Goal: Task Accomplishment & Management: Manage account settings

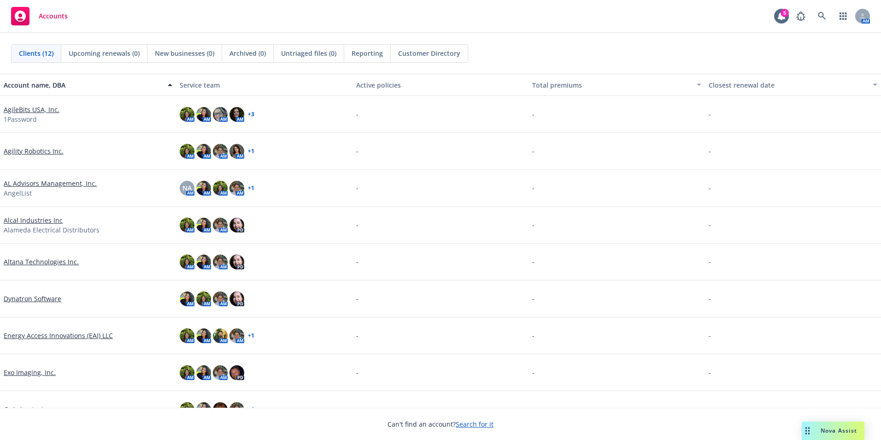
click at [43, 222] on link "Alcal Industries Inc" at bounding box center [33, 220] width 59 height 10
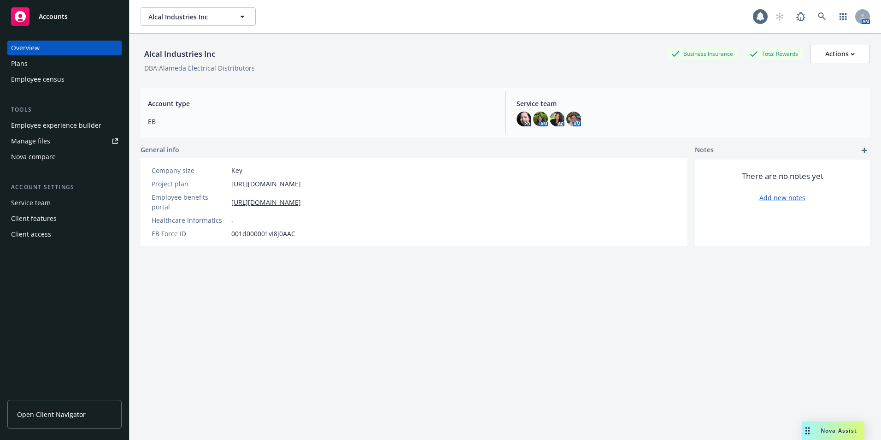
click at [67, 126] on div "Employee experience builder" at bounding box center [56, 125] width 90 height 15
click at [63, 125] on div "Employee experience builder" at bounding box center [56, 125] width 90 height 15
click at [858, 436] on div "Nova Assist" at bounding box center [833, 430] width 63 height 18
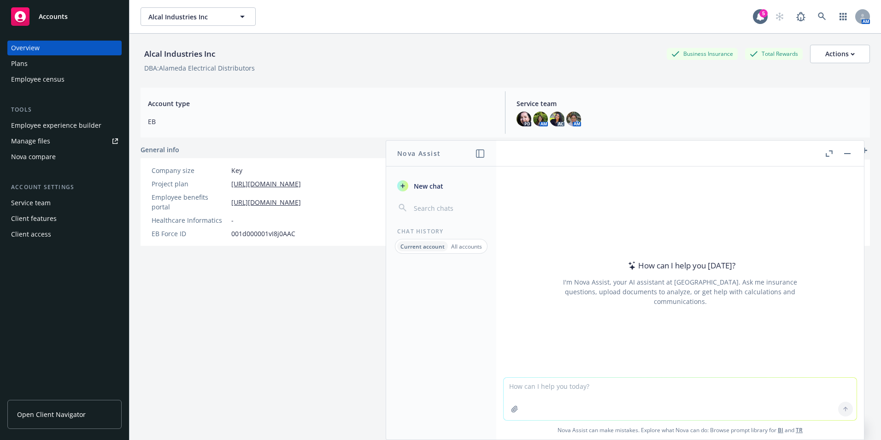
click at [654, 392] on textarea at bounding box center [680, 398] width 353 height 42
paste textarea
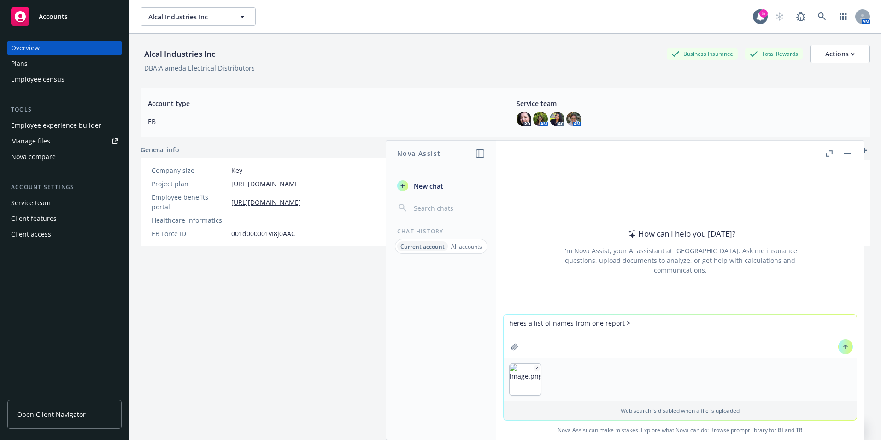
click at [634, 327] on textarea "heres a list of names from one report >" at bounding box center [680, 335] width 353 height 43
drag, startPoint x: 524, startPoint y: 324, endPoint x: 471, endPoint y: 324, distance: 53.5
click at [496, 323] on div "Nova Assist New chat Chat History Current account All accounts How can I help y…" at bounding box center [680, 290] width 369 height 300
drag, startPoint x: 728, startPoint y: 325, endPoint x: 655, endPoint y: 324, distance: 73.3
click at [655, 324] on textarea "I am providing two list of names from two reportsa list of names from one repor…" at bounding box center [680, 335] width 353 height 43
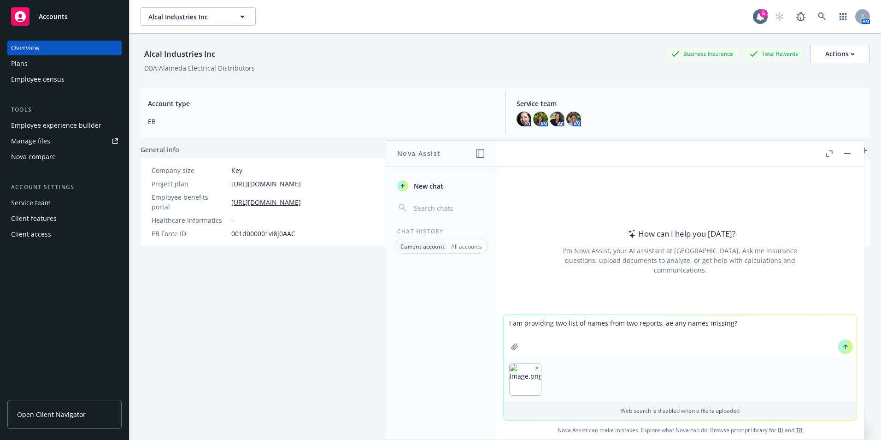
click at [741, 324] on textarea "I am providing two list of names from two reports, ae any names missing?" at bounding box center [680, 335] width 353 height 43
type textarea "I am providing two list of names from two reports, ae any names missing?"
paste textarea
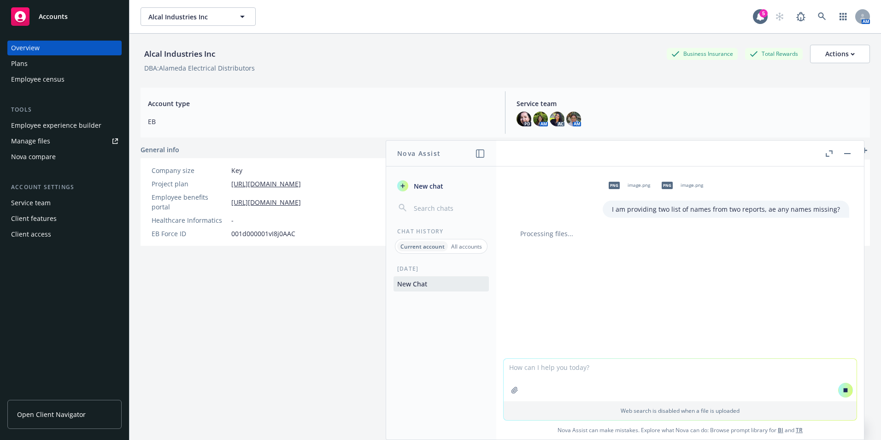
click at [475, 246] on p "All accounts" at bounding box center [466, 246] width 31 height 8
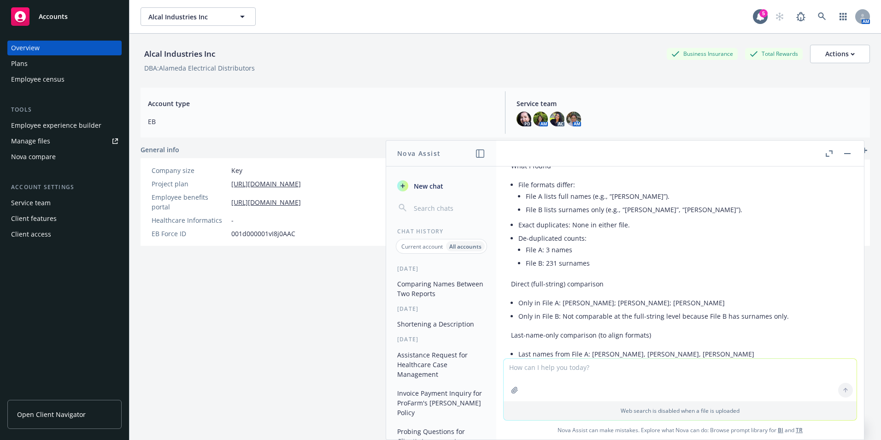
scroll to position [92, 0]
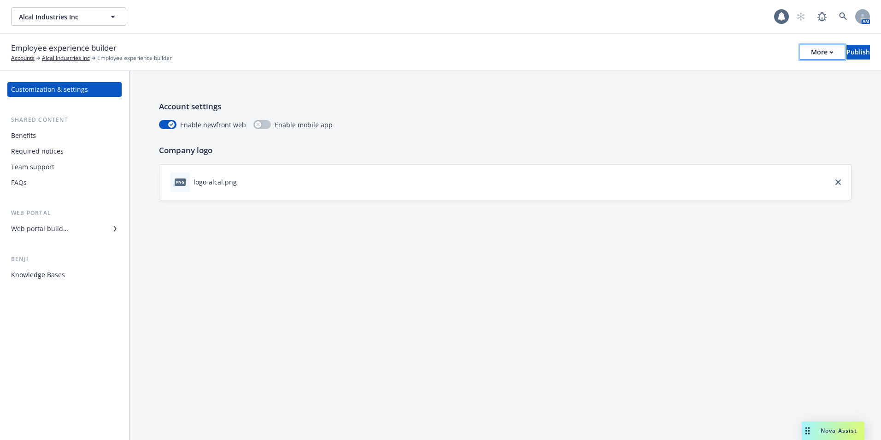
click at [811, 53] on div "More" at bounding box center [822, 52] width 23 height 14
drag, startPoint x: 438, startPoint y: 112, endPoint x: 458, endPoint y: 106, distance: 20.8
click at [438, 112] on p "Account settings" at bounding box center [505, 106] width 693 height 12
click at [811, 50] on div "More" at bounding box center [822, 52] width 23 height 14
click at [44, 154] on div "Required notices" at bounding box center [37, 151] width 53 height 15
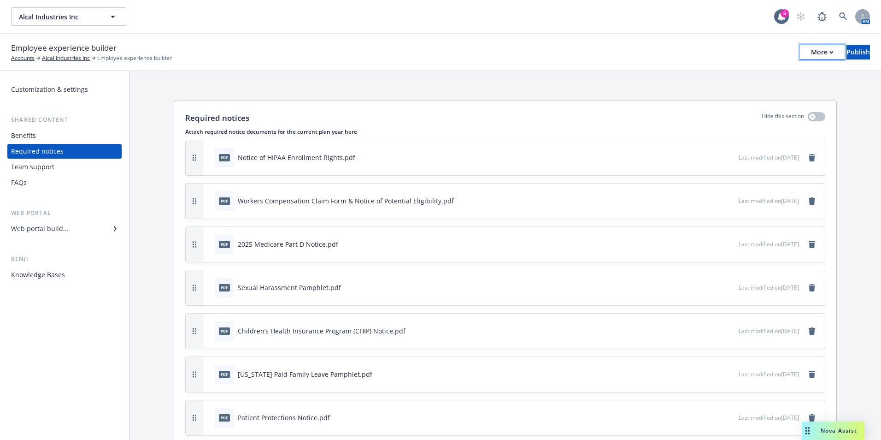
click at [811, 49] on div "More" at bounding box center [822, 52] width 23 height 14
click at [769, 87] on link "Copy portal link" at bounding box center [746, 91] width 136 height 18
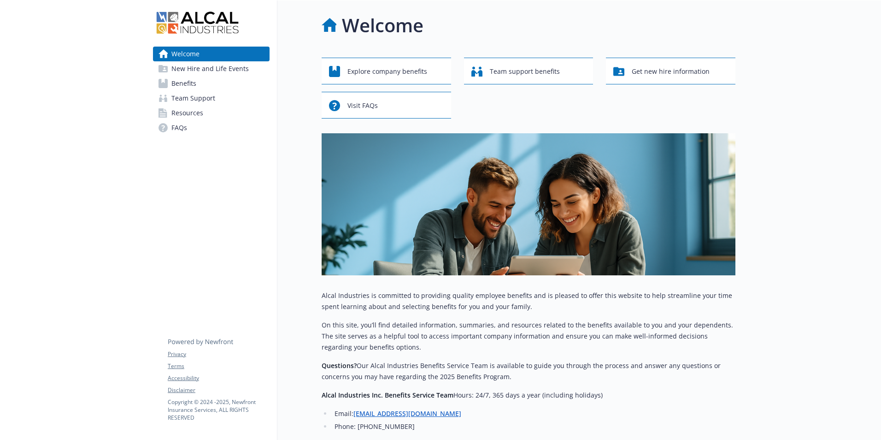
click at [188, 69] on span "New Hire and Life Events" at bounding box center [209, 68] width 77 height 15
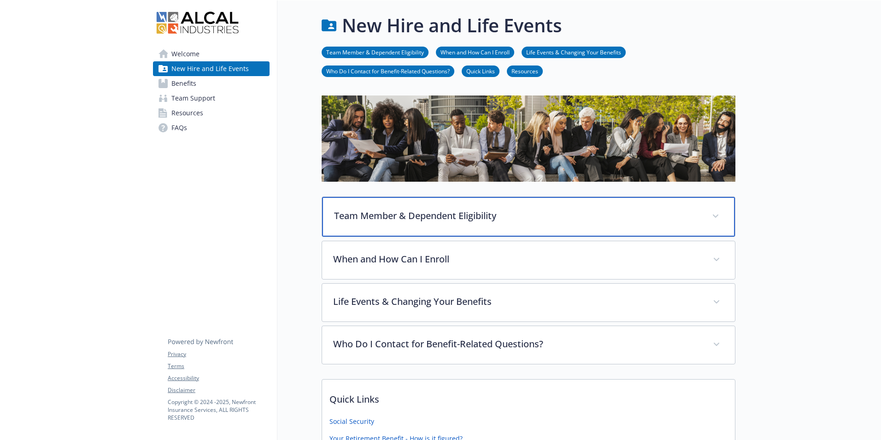
click at [388, 209] on p "Team Member & Dependent Eligibility" at bounding box center [517, 216] width 367 height 14
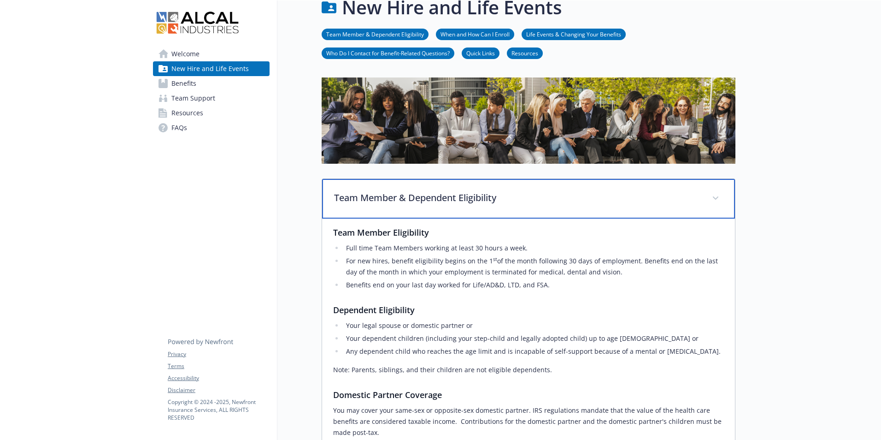
scroll to position [46, 0]
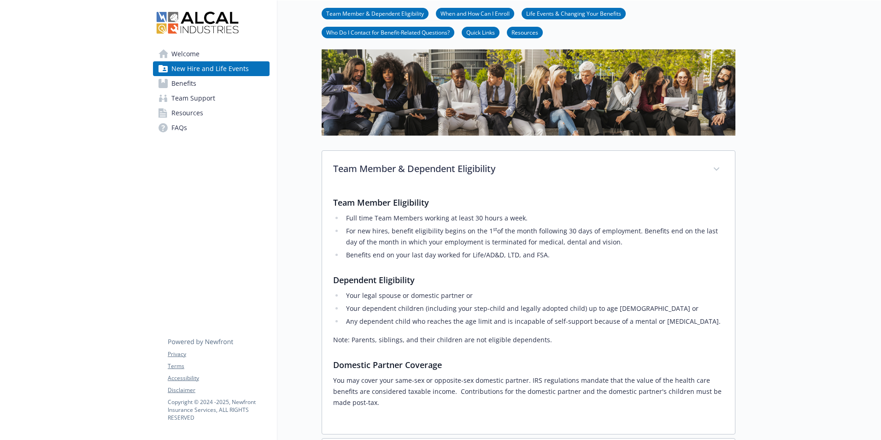
click at [200, 92] on span "Team Support" at bounding box center [193, 98] width 44 height 15
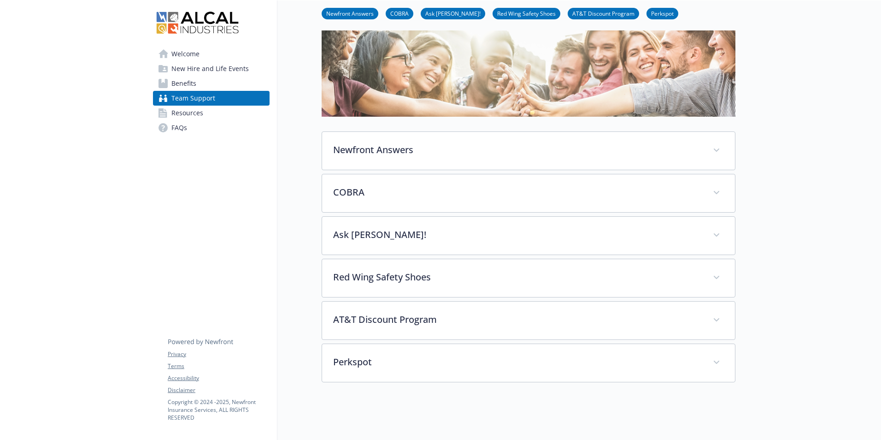
click at [192, 77] on span "Benefits" at bounding box center [183, 83] width 25 height 15
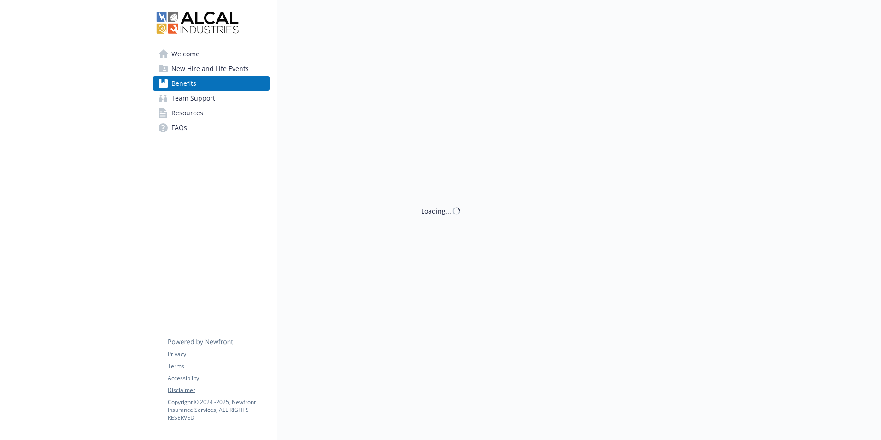
scroll to position [7, 0]
click at [206, 97] on span "Team Support" at bounding box center [193, 98] width 44 height 15
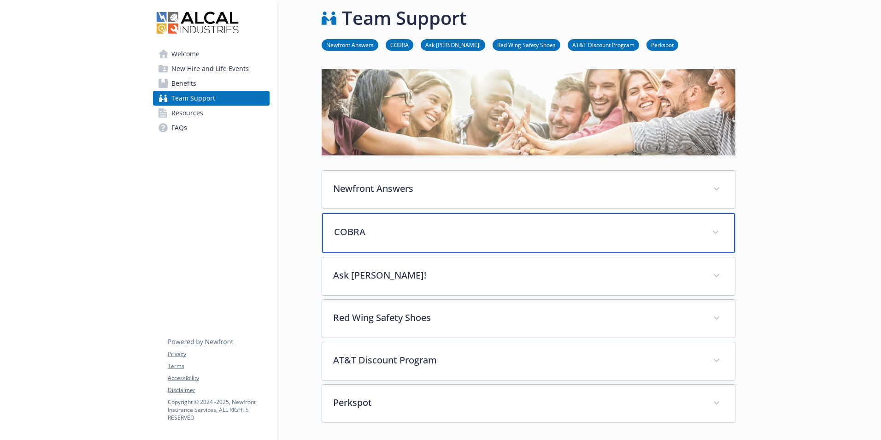
drag, startPoint x: 359, startPoint y: 245, endPoint x: 358, endPoint y: 241, distance: 4.6
click at [359, 244] on div "COBRA" at bounding box center [528, 233] width 413 height 40
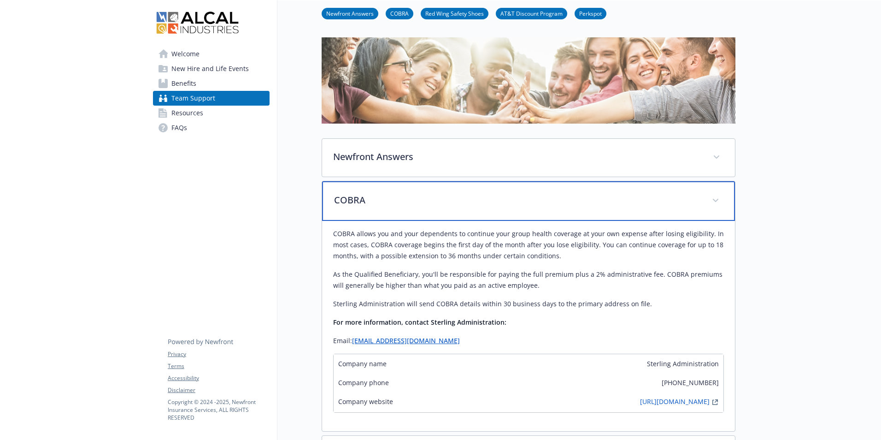
scroll to position [53, 0]
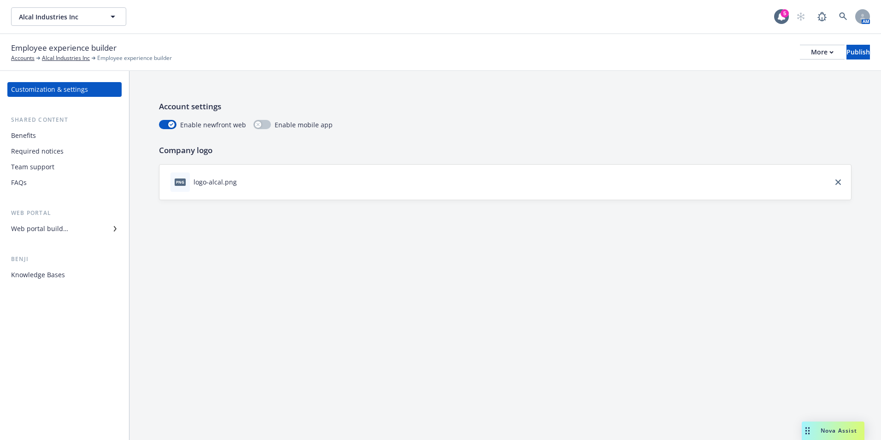
click at [74, 230] on div "Web portal builder" at bounding box center [64, 228] width 107 height 15
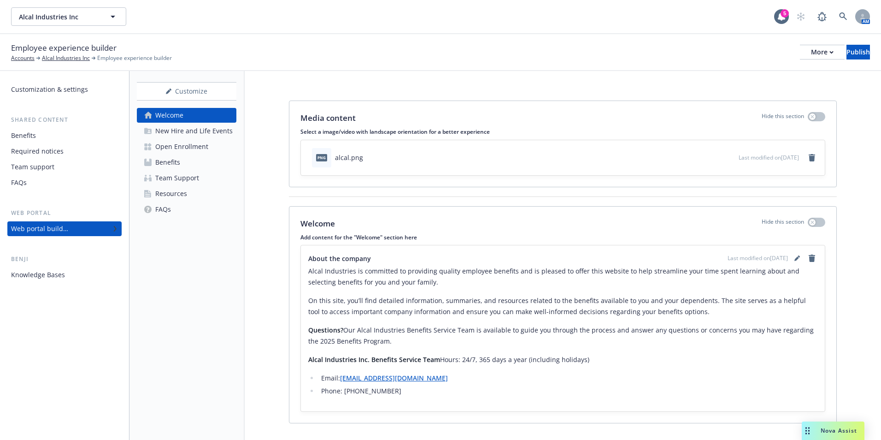
click at [179, 159] on div "Benefits" at bounding box center [167, 162] width 25 height 15
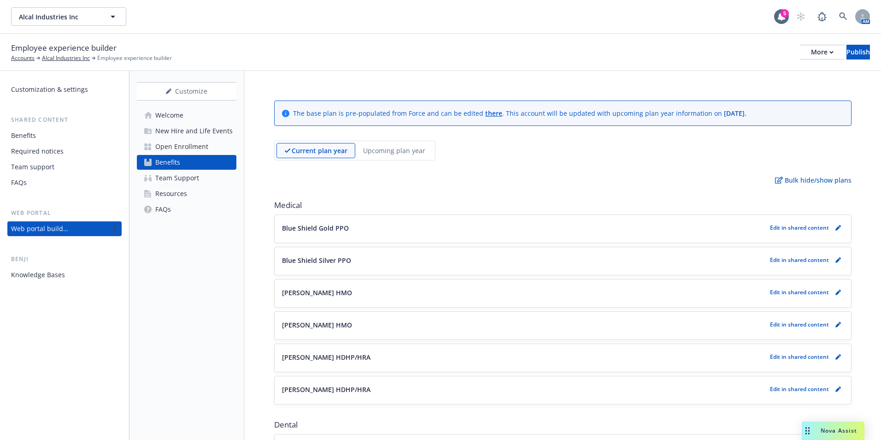
click at [199, 150] on div "Open Enrollment" at bounding box center [181, 146] width 53 height 15
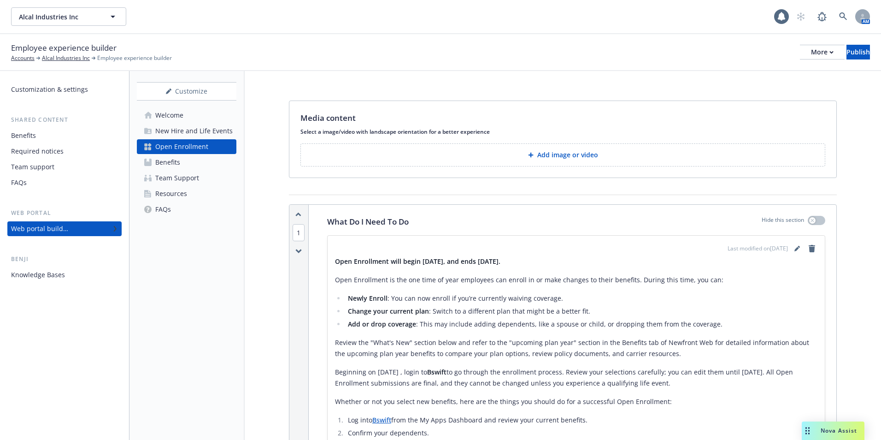
click at [171, 193] on div "Resources" at bounding box center [171, 193] width 32 height 15
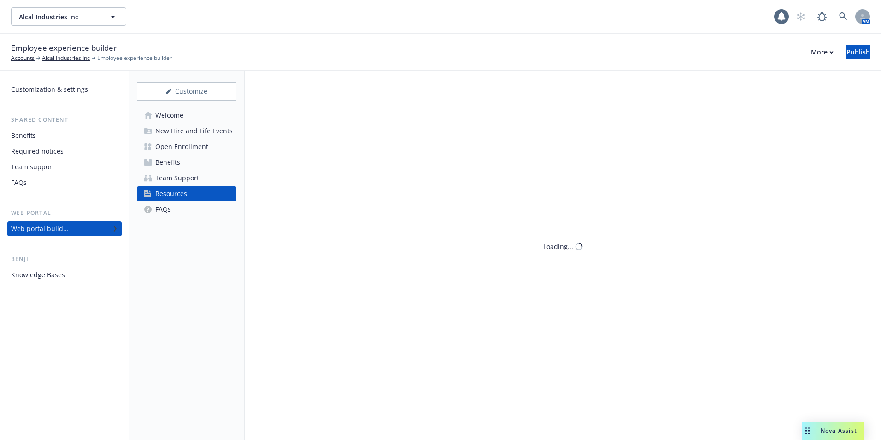
click at [178, 178] on div "Team Support" at bounding box center [177, 178] width 44 height 15
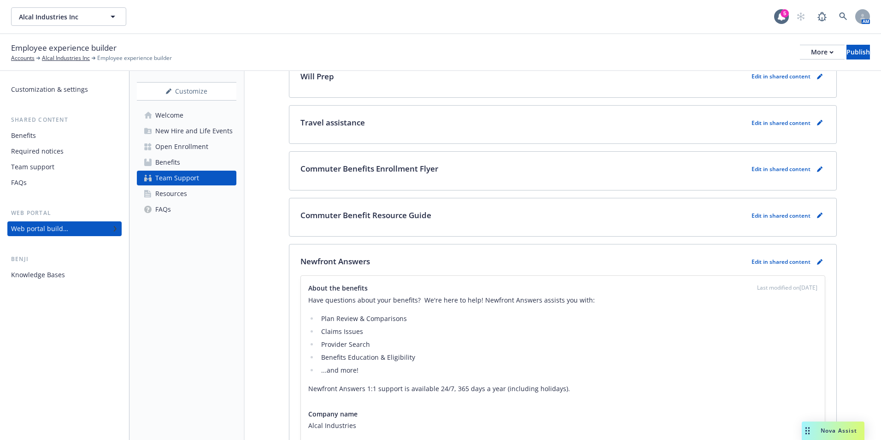
scroll to position [138, 0]
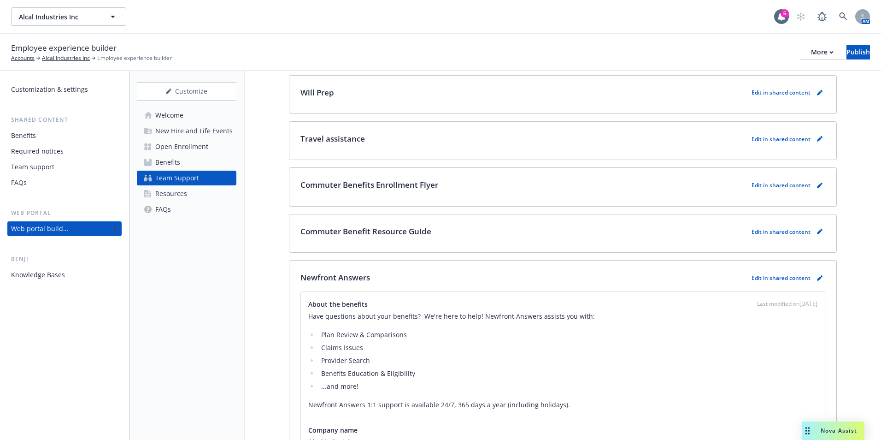
click at [633, 275] on div "Newfront Answers Edit in shared content" at bounding box center [562, 277] width 525 height 12
click at [344, 268] on div "Newfront Answers Edit in shared content About the benefits Last modified on 10/…" at bounding box center [562, 394] width 547 height 269
click at [156, 184] on div "Team Support" at bounding box center [177, 178] width 44 height 15
click at [158, 191] on div "Resources" at bounding box center [171, 193] width 32 height 15
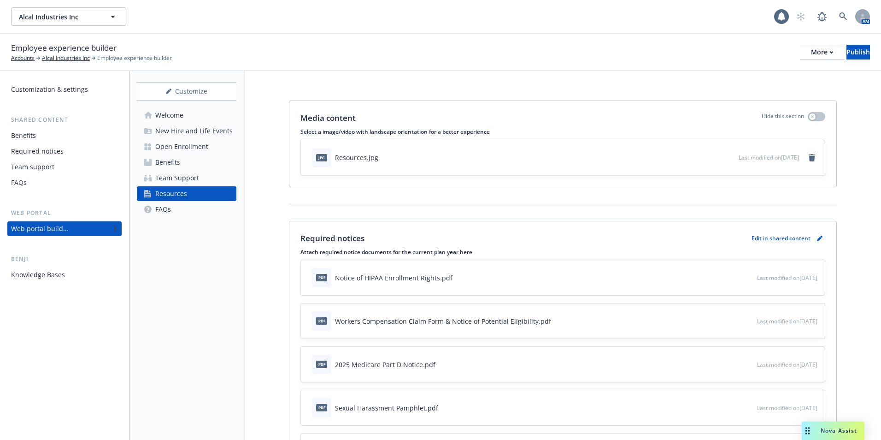
click at [166, 186] on div "Welcome New Hire and Life Events Open Enrollment Benefits Team Support Resource…" at bounding box center [187, 162] width 100 height 109
click at [191, 180] on div "Team Support" at bounding box center [177, 178] width 44 height 15
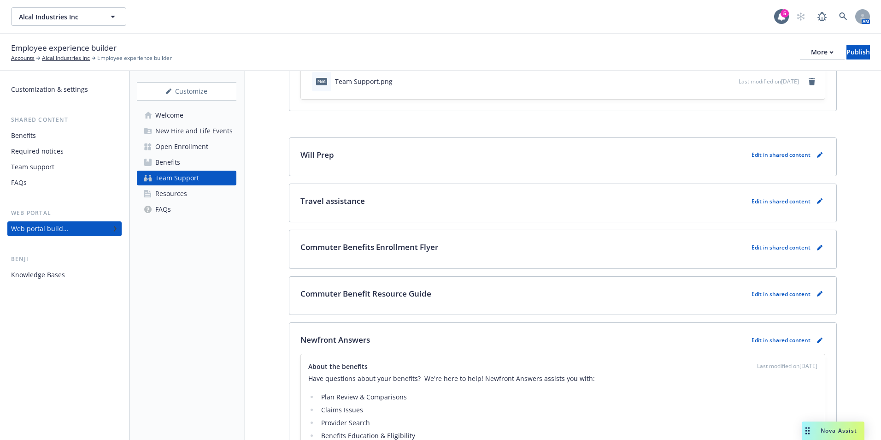
scroll to position [92, 0]
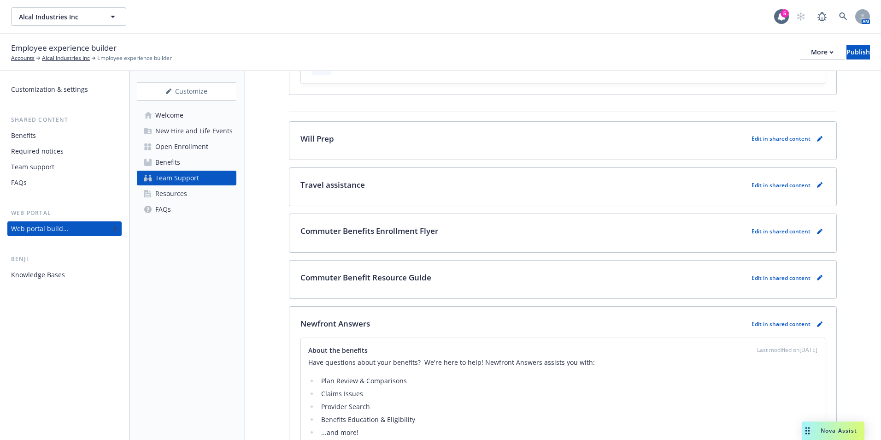
click at [347, 330] on p "Newfront Answers" at bounding box center [335, 324] width 70 height 12
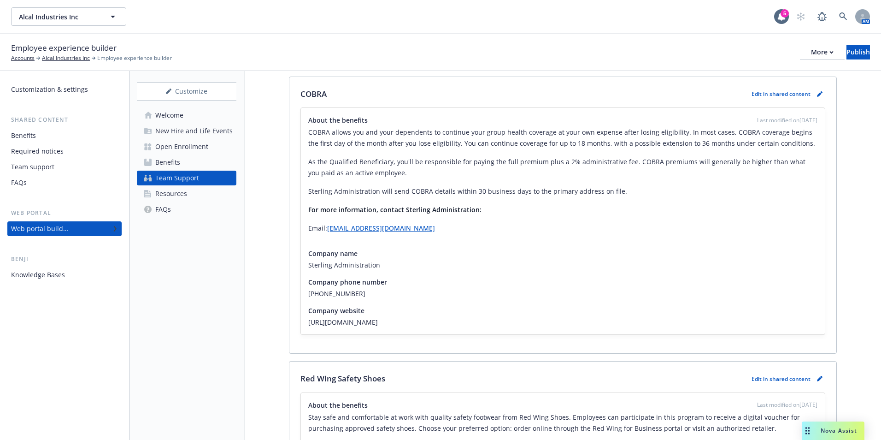
scroll to position [507, 0]
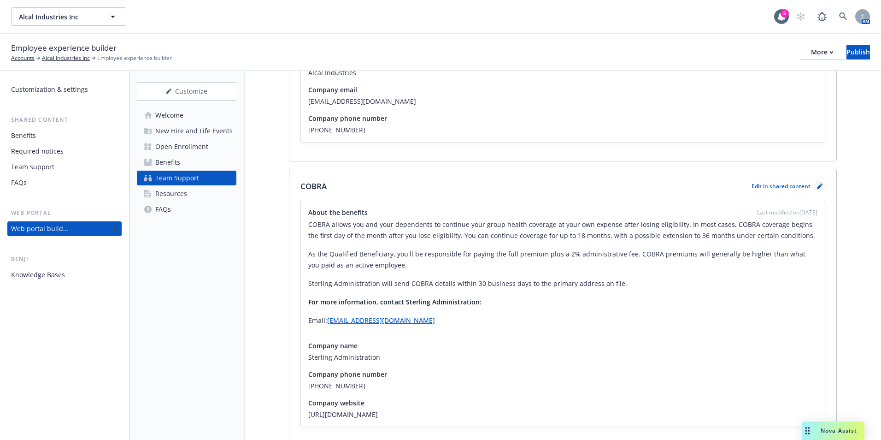
click at [814, 189] on link "pencil" at bounding box center [819, 186] width 11 height 11
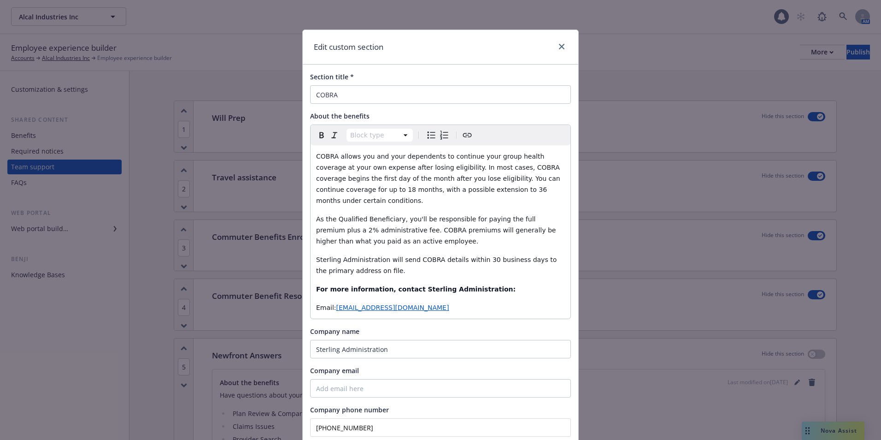
scroll to position [576, 0]
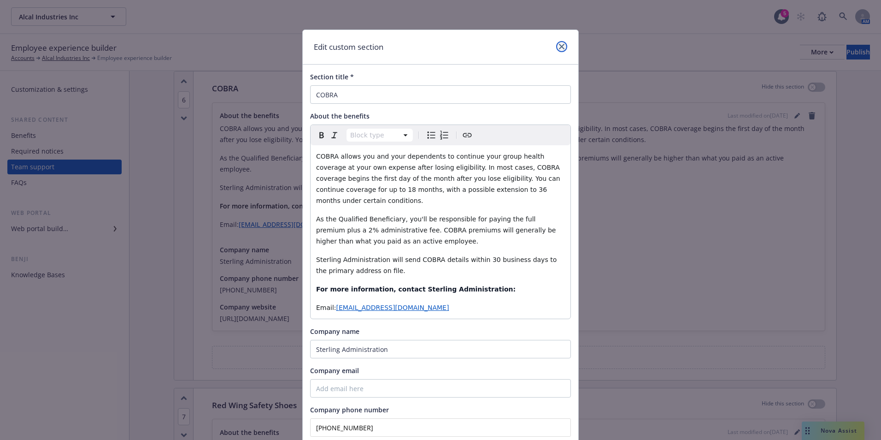
click at [556, 45] on link "close" at bounding box center [561, 46] width 11 height 11
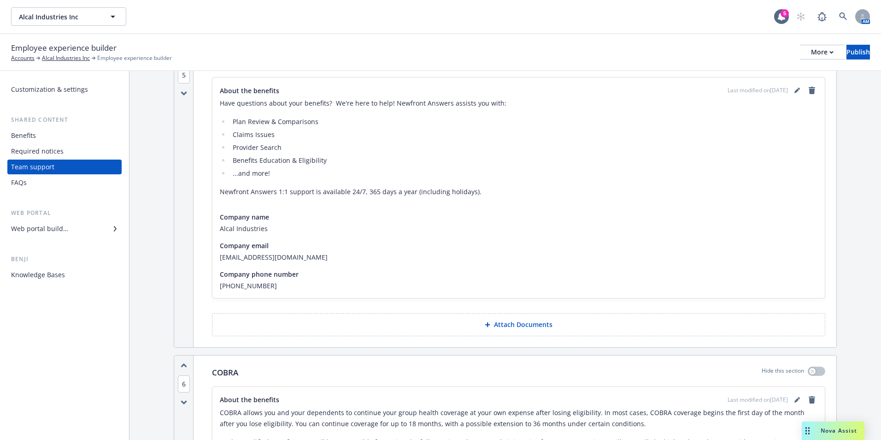
scroll to position [461, 0]
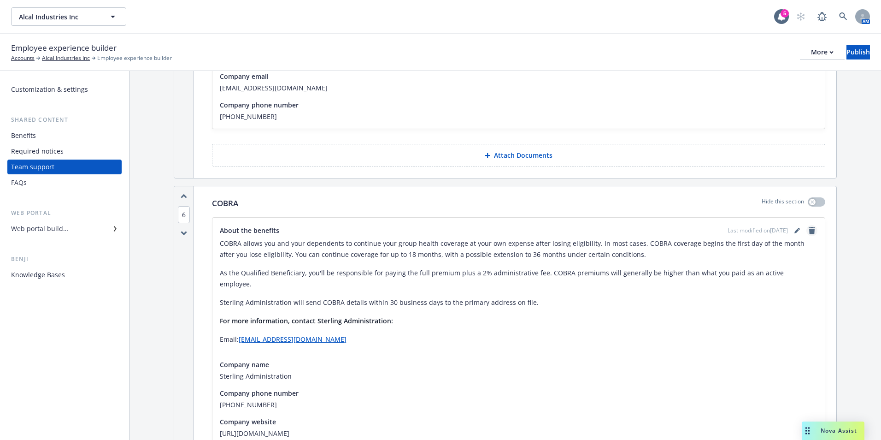
click at [808, 228] on icon "remove" at bounding box center [811, 230] width 7 height 7
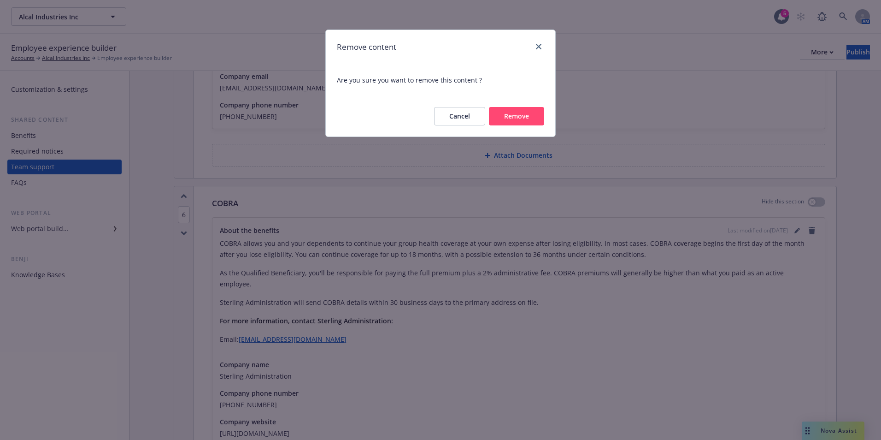
click at [468, 121] on button "Cancel" at bounding box center [459, 116] width 51 height 18
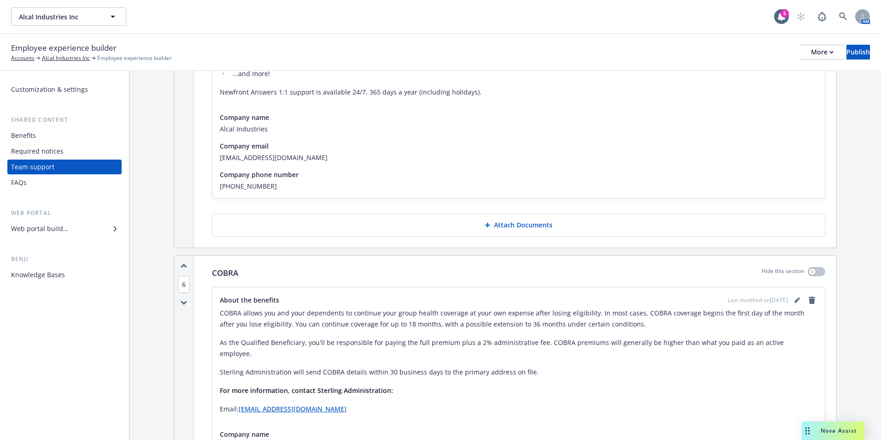
scroll to position [277, 0]
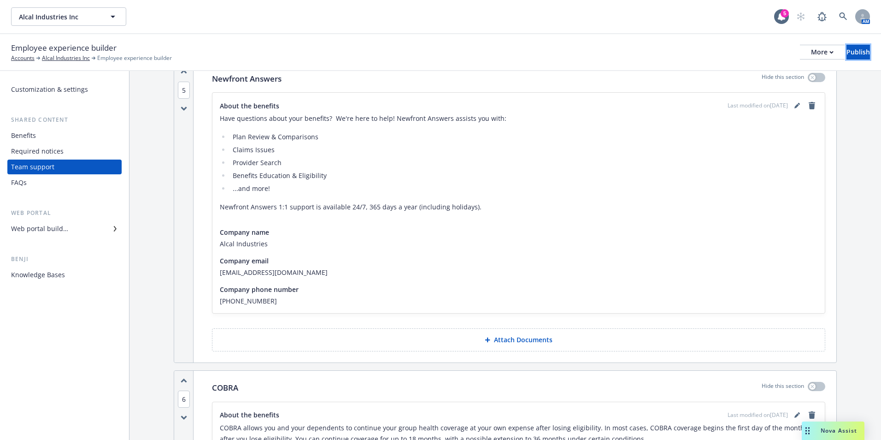
drag, startPoint x: 839, startPoint y: 52, endPoint x: 824, endPoint y: 71, distance: 24.6
click at [847, 51] on div "Publish" at bounding box center [859, 52] width 24 height 14
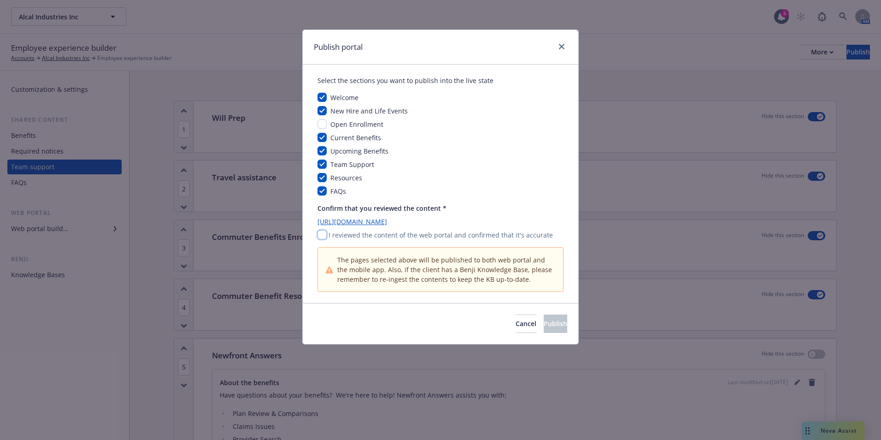
click at [325, 235] on input "checkbox" at bounding box center [322, 234] width 9 height 9
checkbox input "true"
click at [548, 324] on span "Publish" at bounding box center [556, 323] width 24 height 9
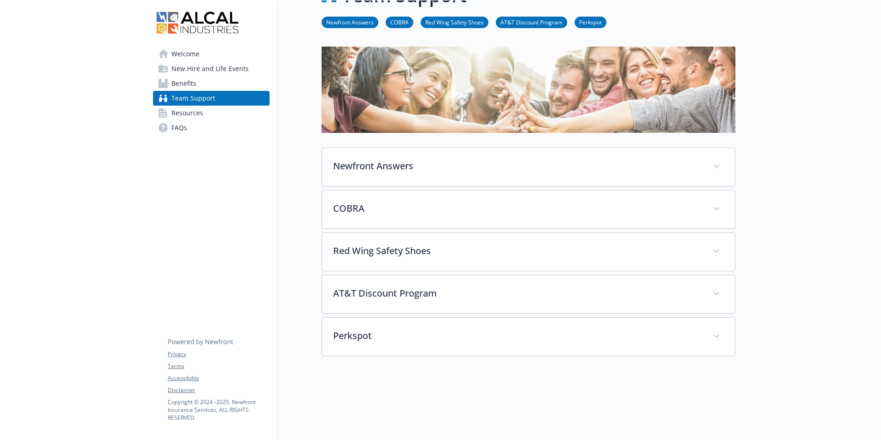
scroll to position [46, 0]
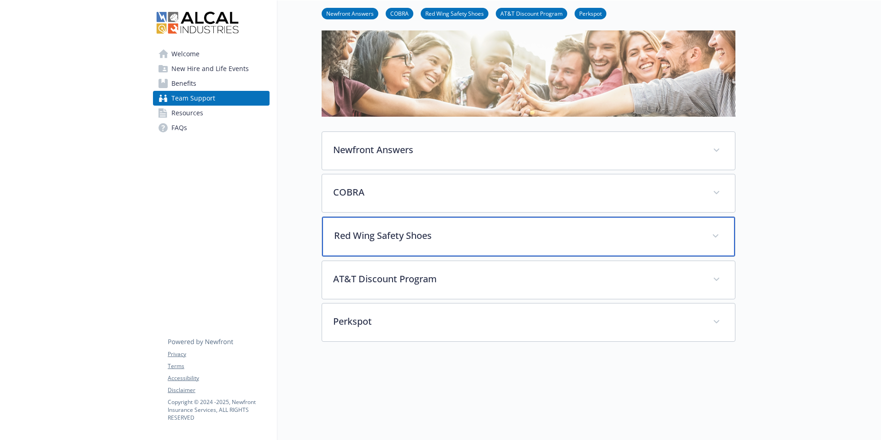
click at [415, 238] on p "Red Wing Safety Shoes" at bounding box center [517, 236] width 367 height 14
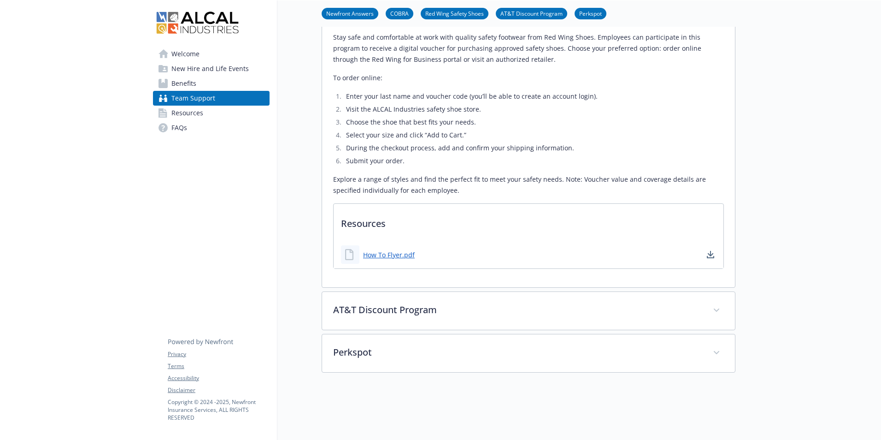
scroll to position [277, 0]
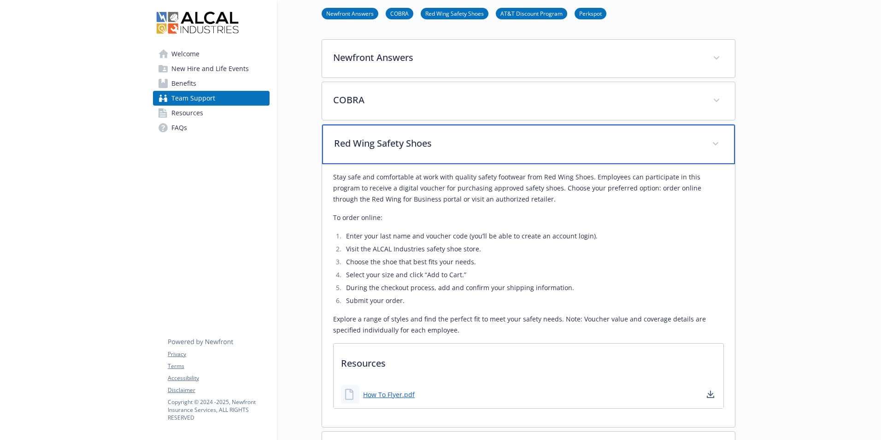
click at [379, 161] on div "Red Wing Safety Shoes" at bounding box center [528, 144] width 413 height 40
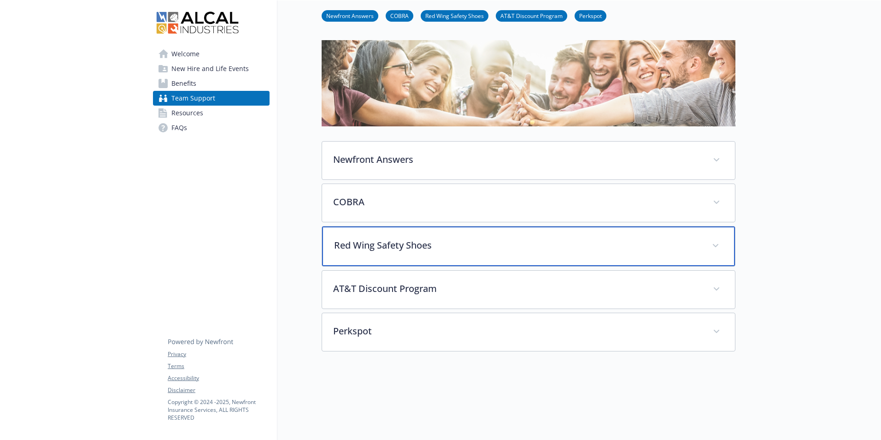
scroll to position [0, 0]
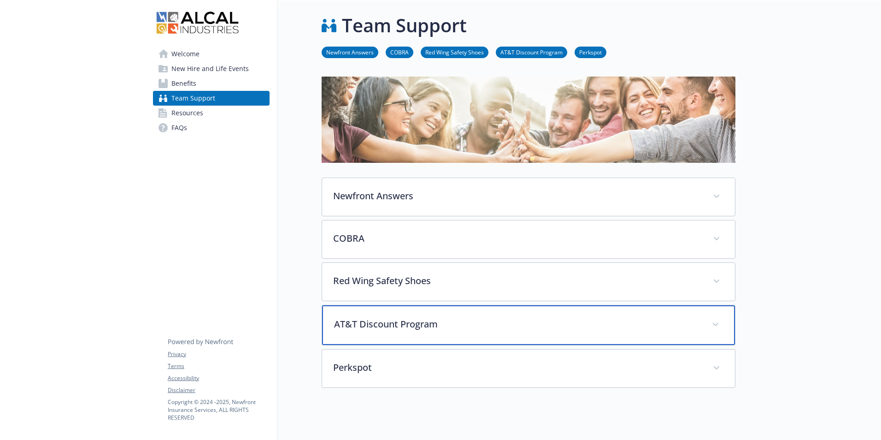
click at [417, 337] on div "AT&T Discount Program" at bounding box center [528, 325] width 413 height 40
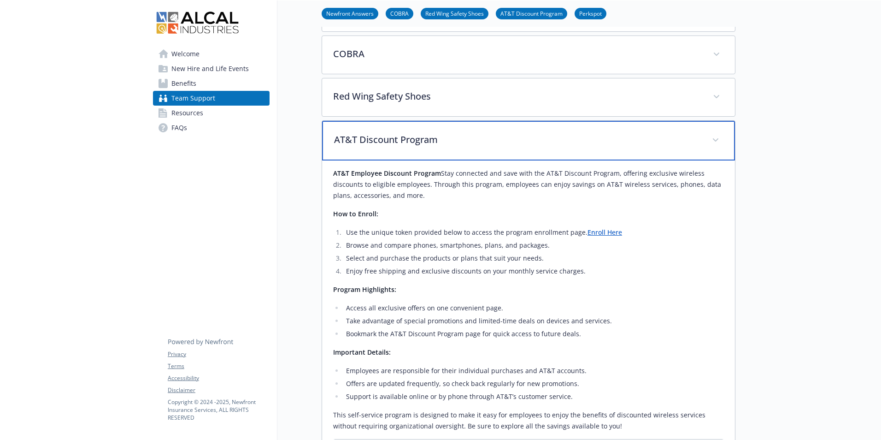
click at [400, 139] on p "AT&T Discount Program" at bounding box center [517, 140] width 367 height 14
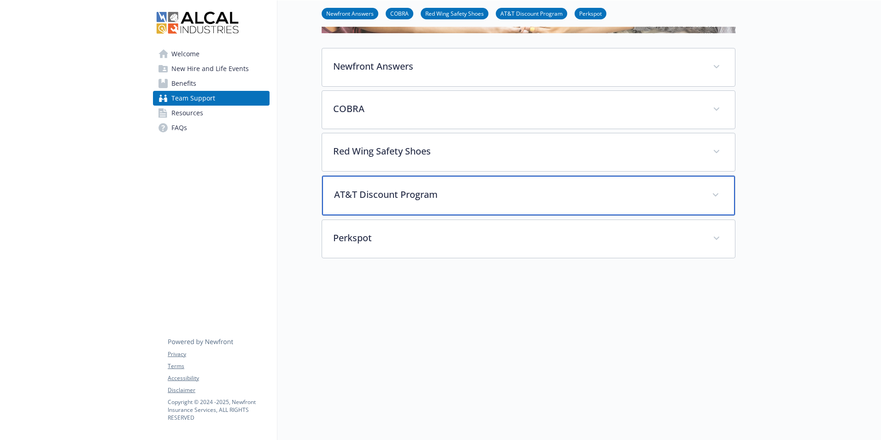
scroll to position [136, 0]
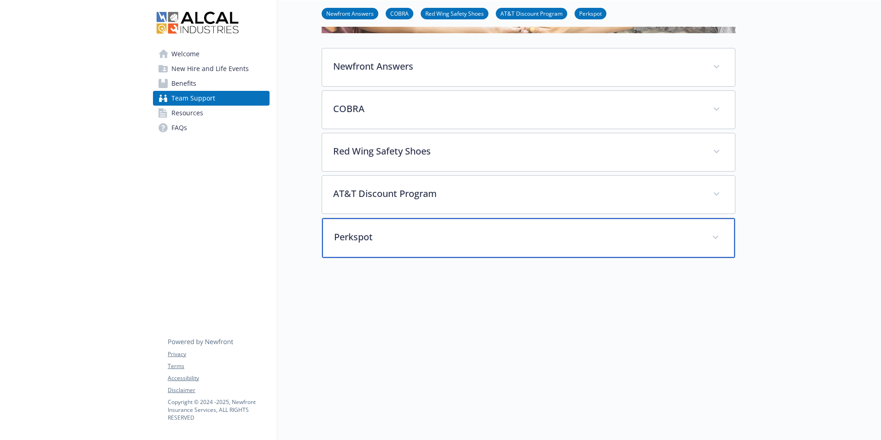
click at [390, 230] on p "Perkspot" at bounding box center [517, 237] width 367 height 14
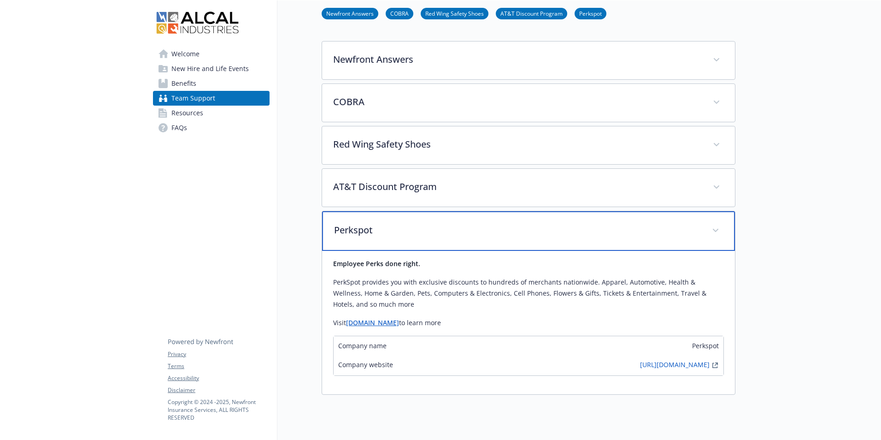
click at [378, 234] on p "Perkspot" at bounding box center [517, 230] width 367 height 14
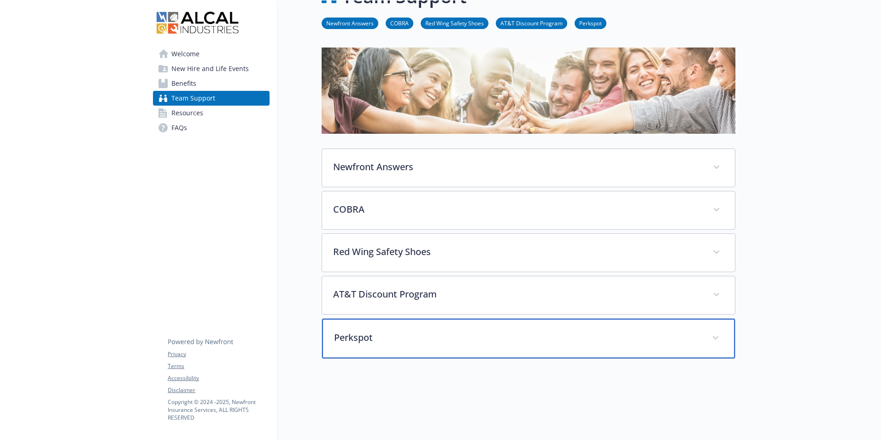
scroll to position [0, 0]
